Goal: Find specific page/section: Find specific page/section

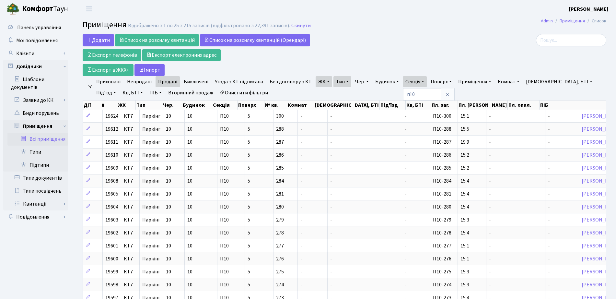
select select "25"
click at [25, 54] on link "Клієнти" at bounding box center [35, 53] width 65 height 13
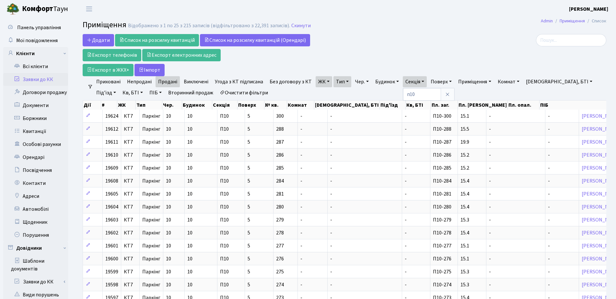
click at [38, 77] on link "Заявки до КК" at bounding box center [35, 79] width 65 height 13
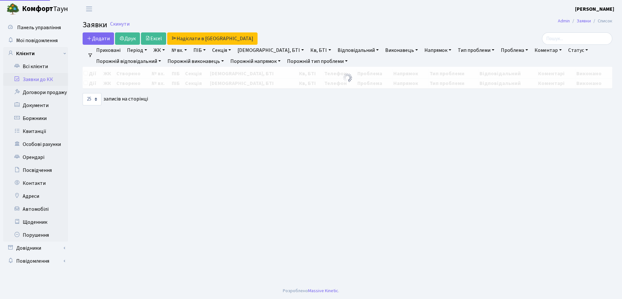
select select "25"
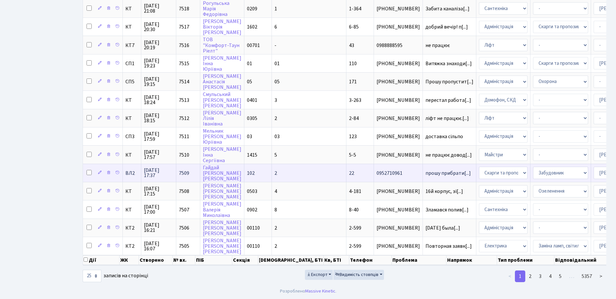
scroll to position [287, 0]
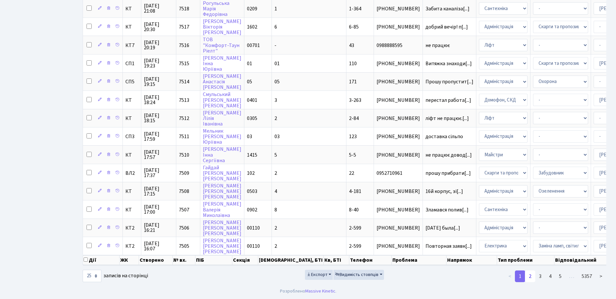
click at [532, 273] on link "2" at bounding box center [530, 276] width 10 height 12
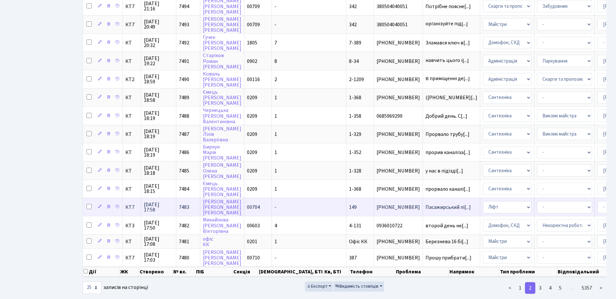
scroll to position [283, 0]
